Goal: Entertainment & Leisure: Consume media (video, audio)

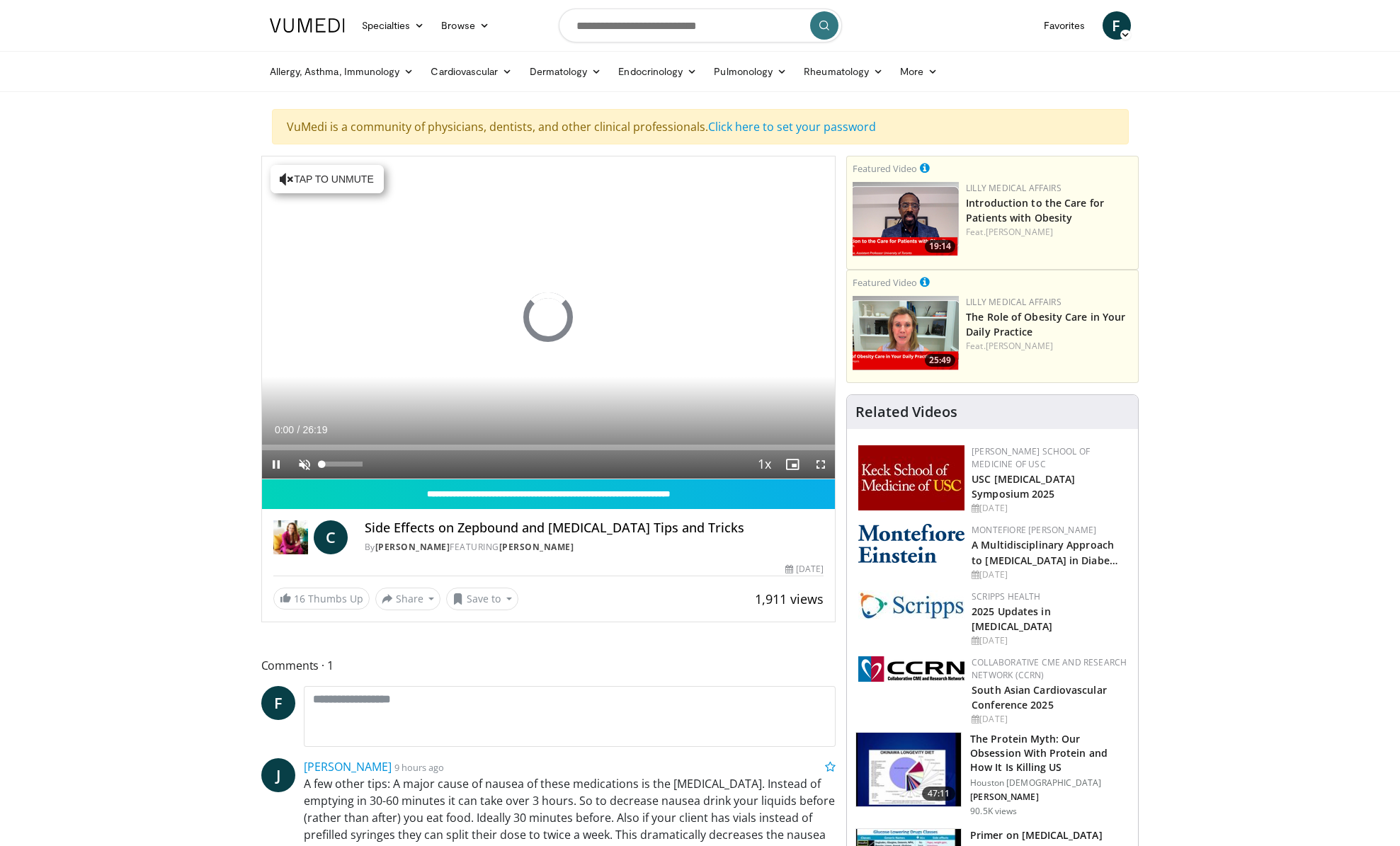
click at [303, 462] on span "Video Player" at bounding box center [304, 464] width 28 height 28
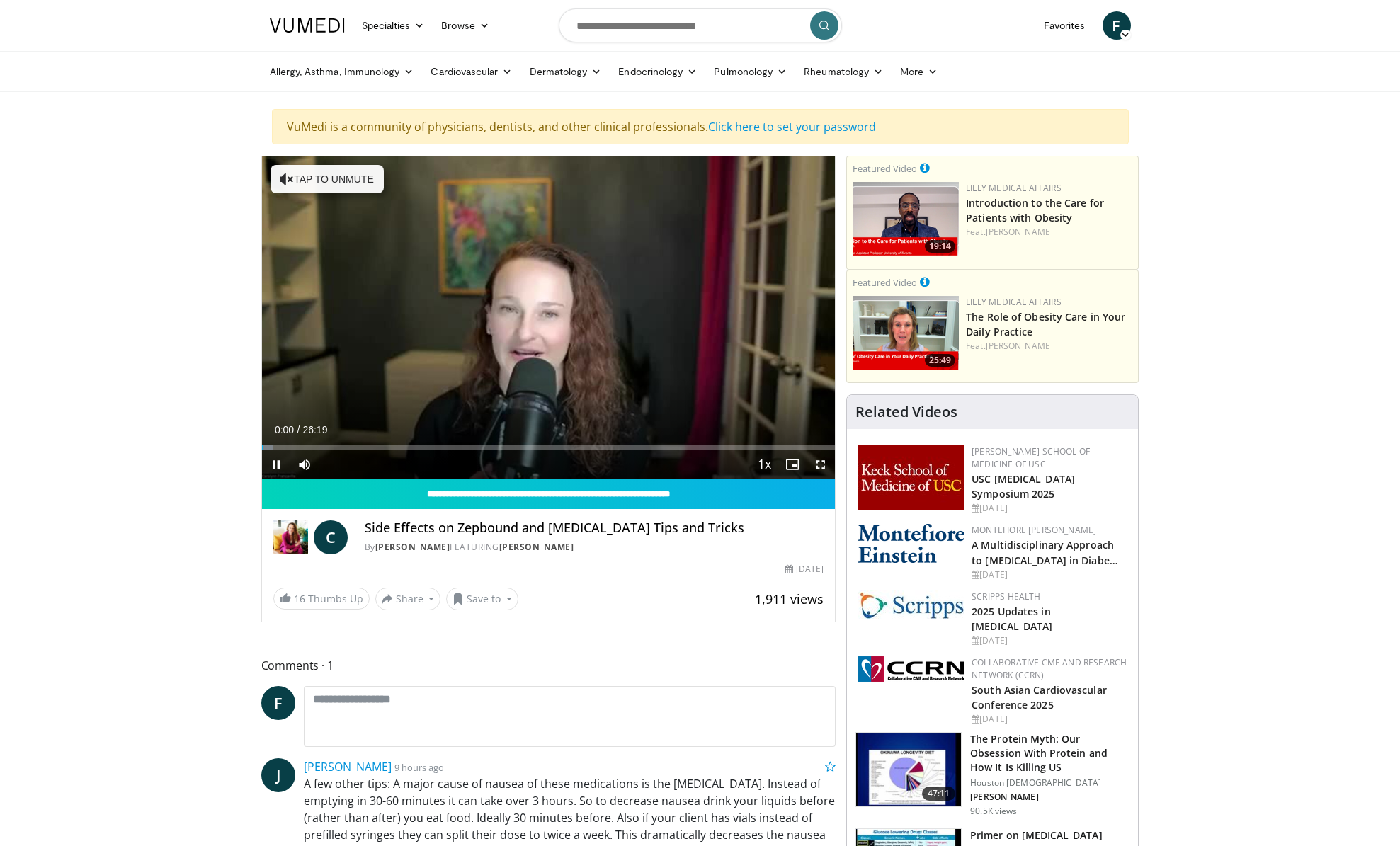
click at [276, 464] on span "Video Player" at bounding box center [276, 464] width 28 height 28
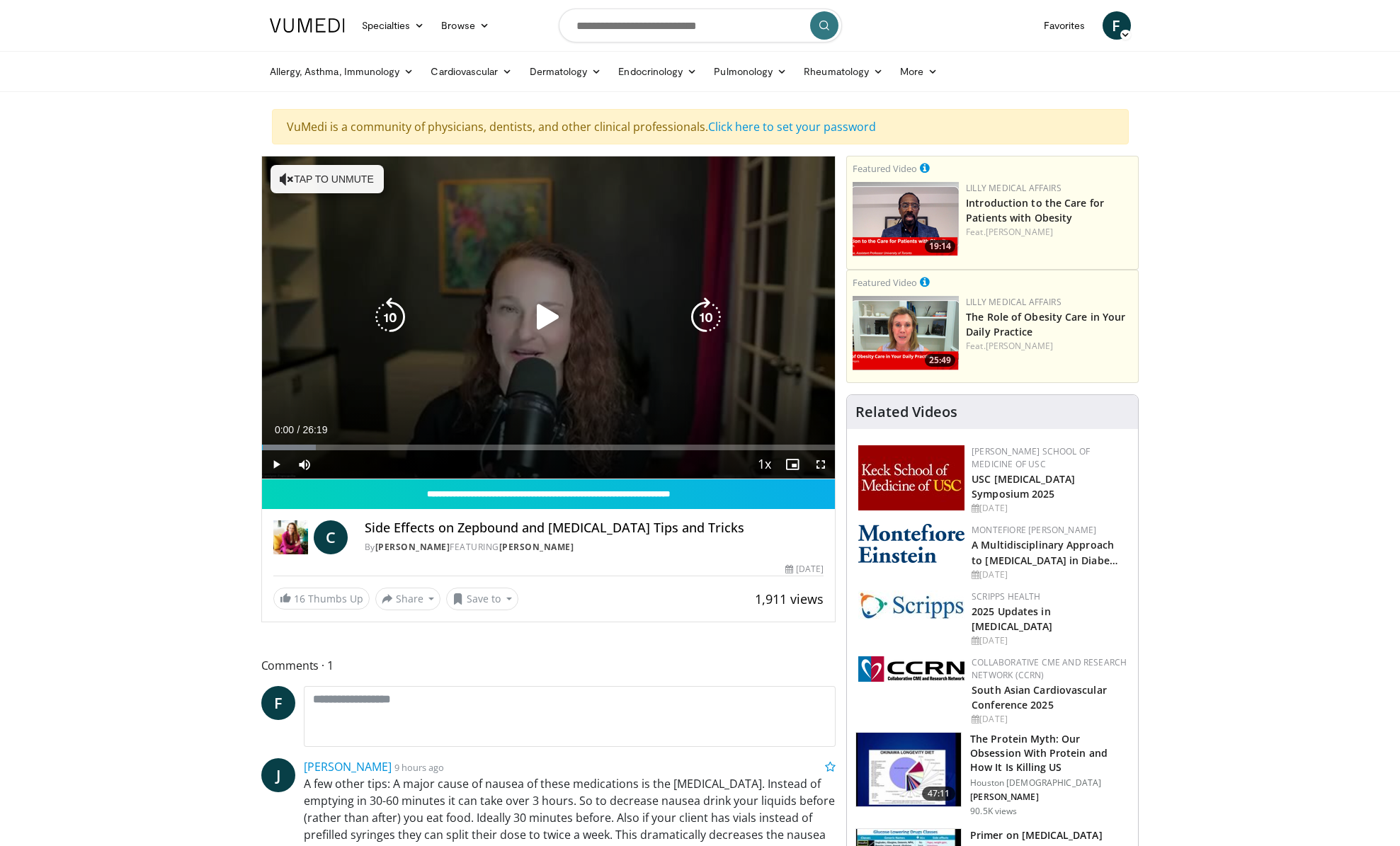
click at [547, 322] on icon "Video Player" at bounding box center [548, 317] width 40 height 40
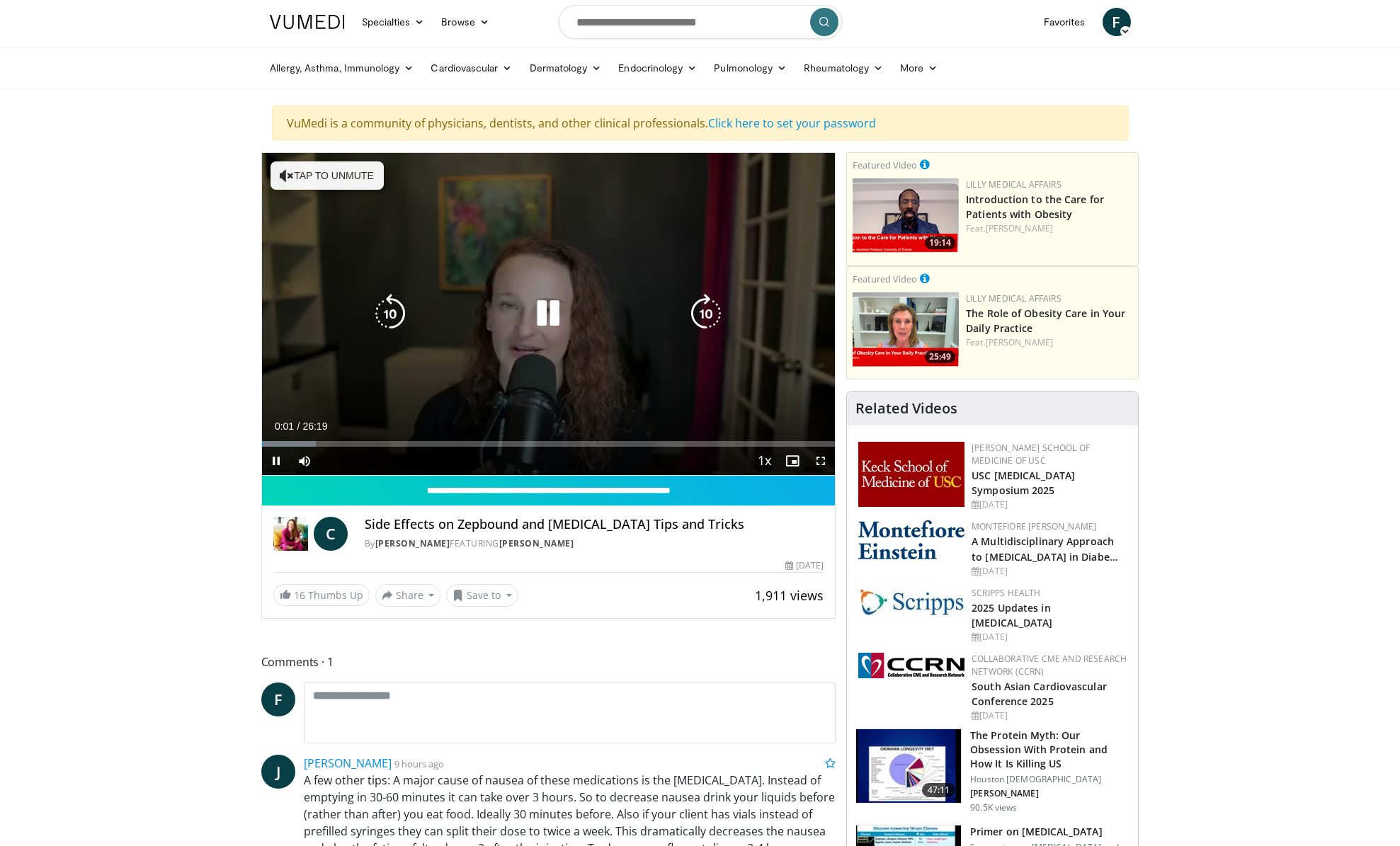
scroll to position [2, 0]
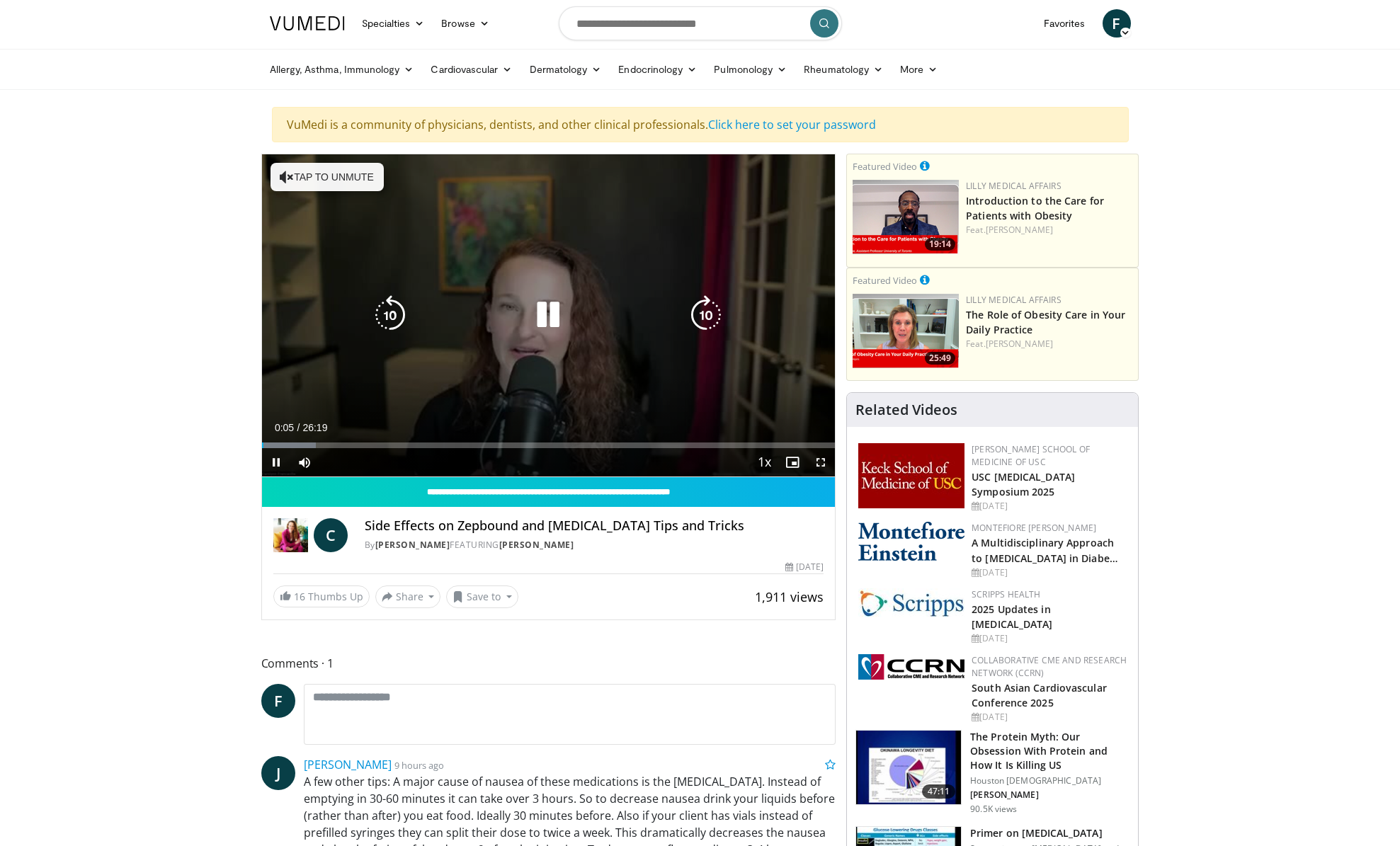
click at [291, 177] on icon "Video Player" at bounding box center [287, 177] width 14 height 14
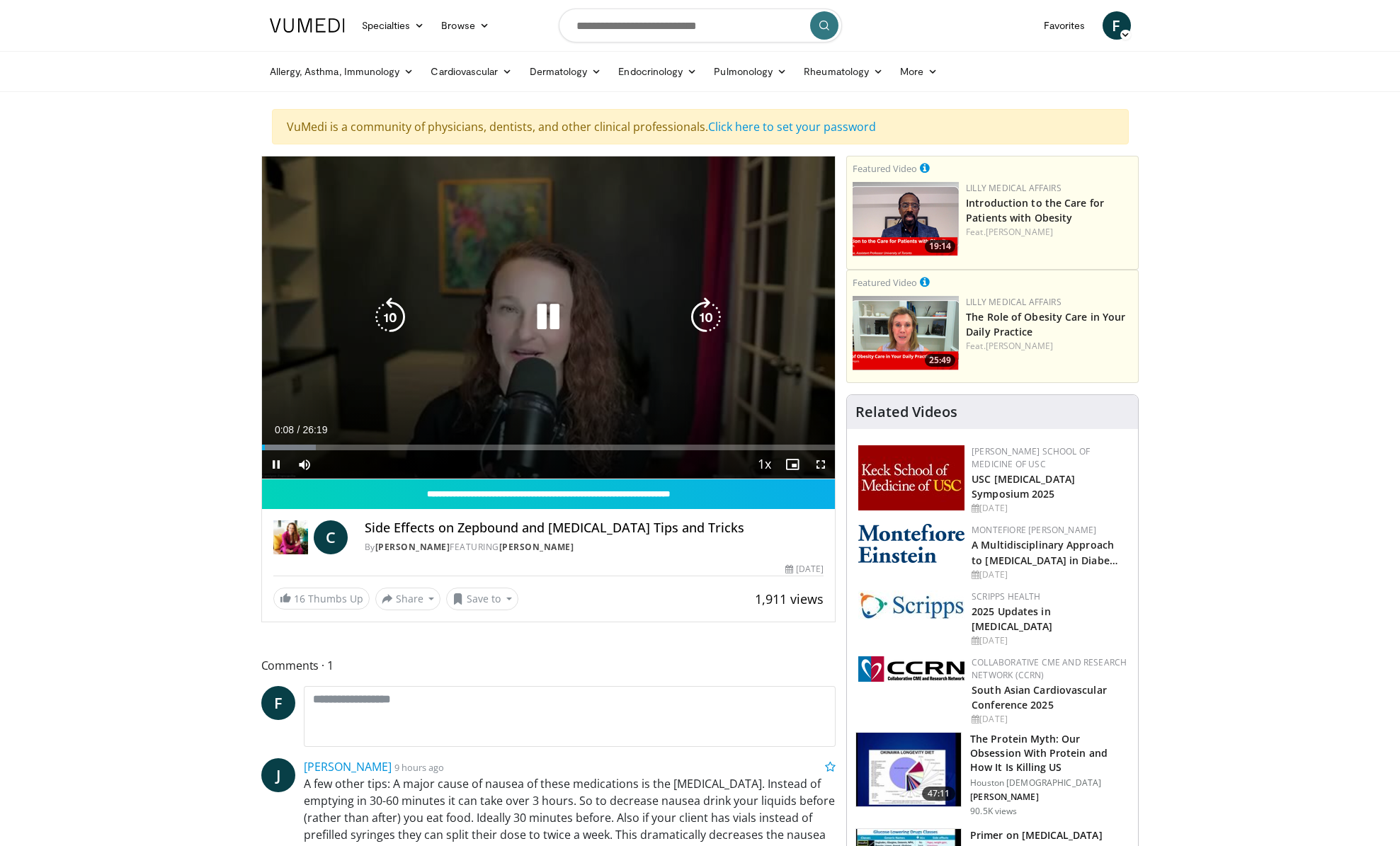
scroll to position [0, 0]
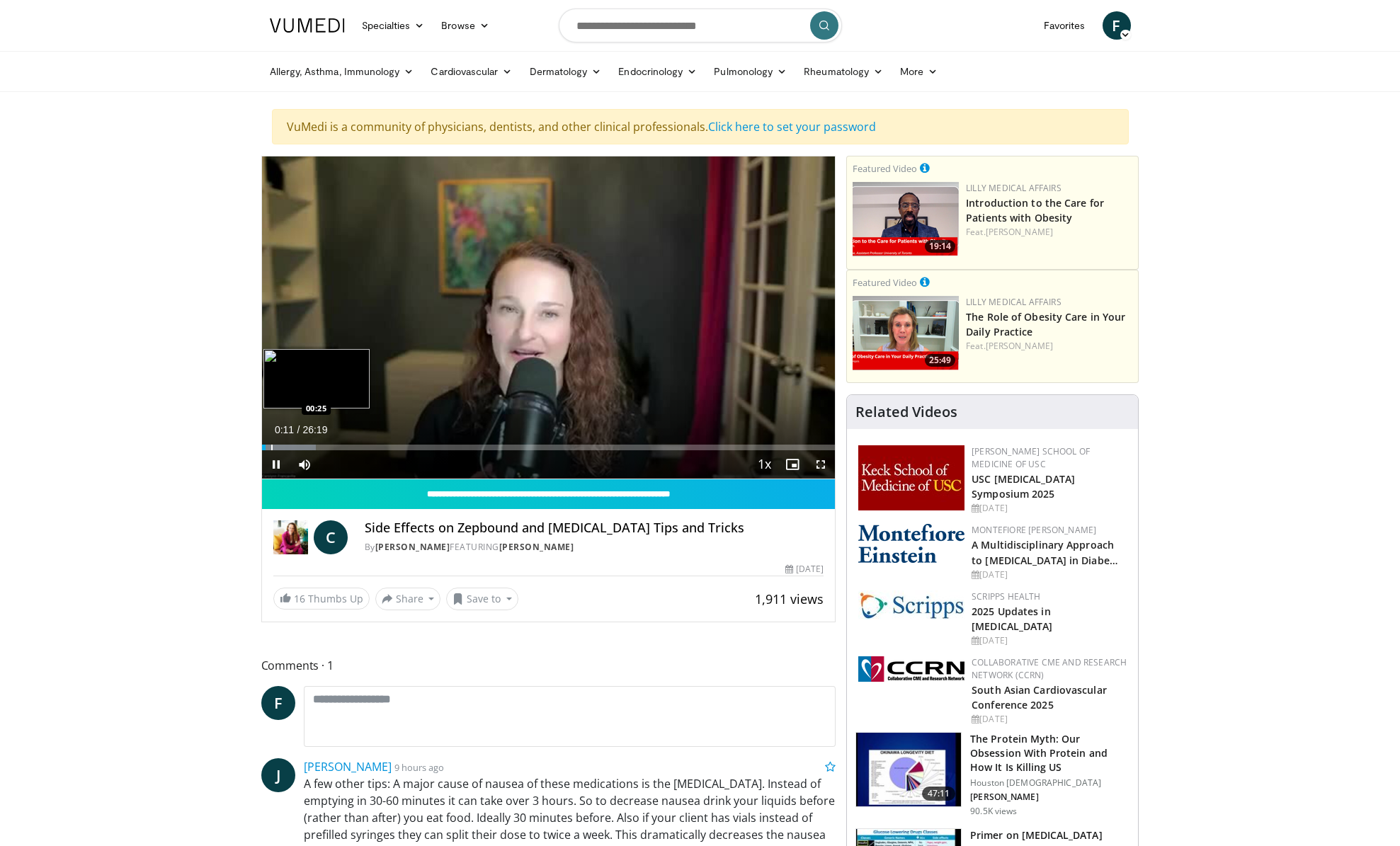
click at [272, 449] on div "Progress Bar" at bounding box center [273, 447] width 2 height 6
click at [276, 466] on span "Video Player" at bounding box center [276, 464] width 28 height 28
